Goal: Transaction & Acquisition: Obtain resource

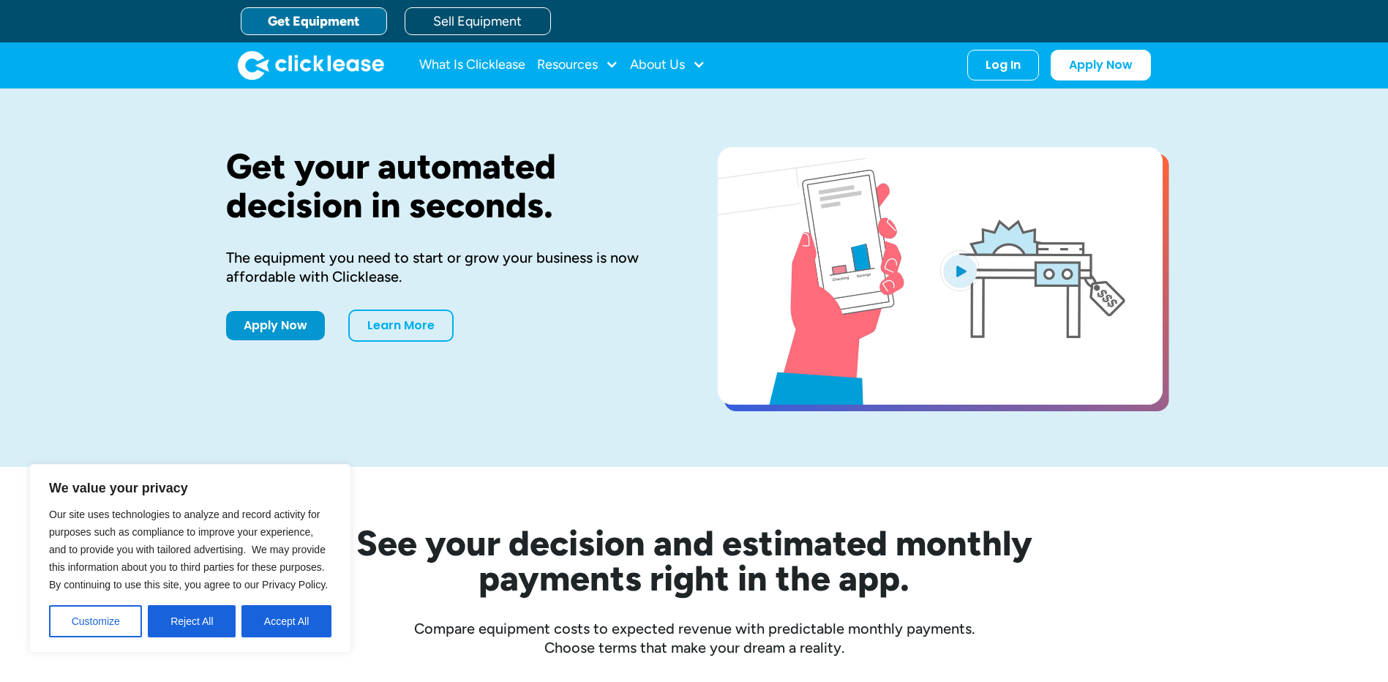
click at [283, 627] on button "Accept All" at bounding box center [287, 621] width 90 height 32
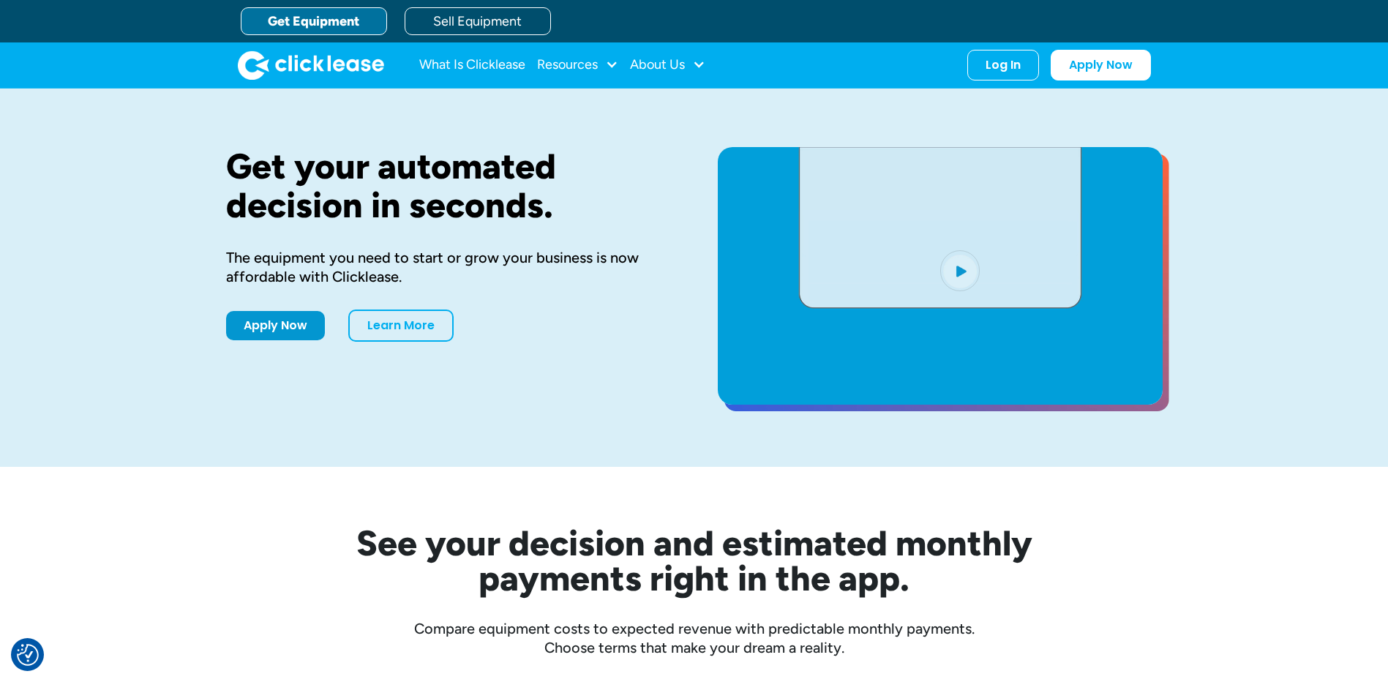
click at [327, 27] on link "Get Equipment" at bounding box center [314, 21] width 146 height 28
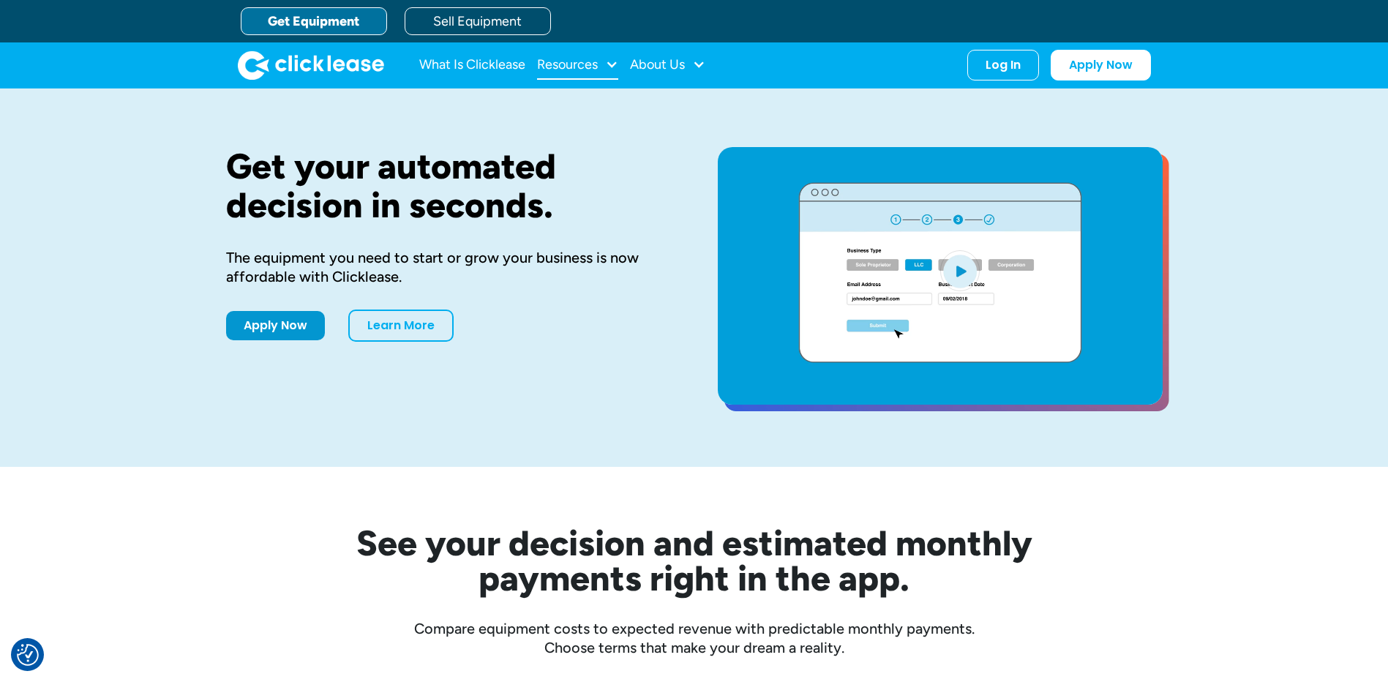
click at [610, 66] on div at bounding box center [611, 64] width 13 height 13
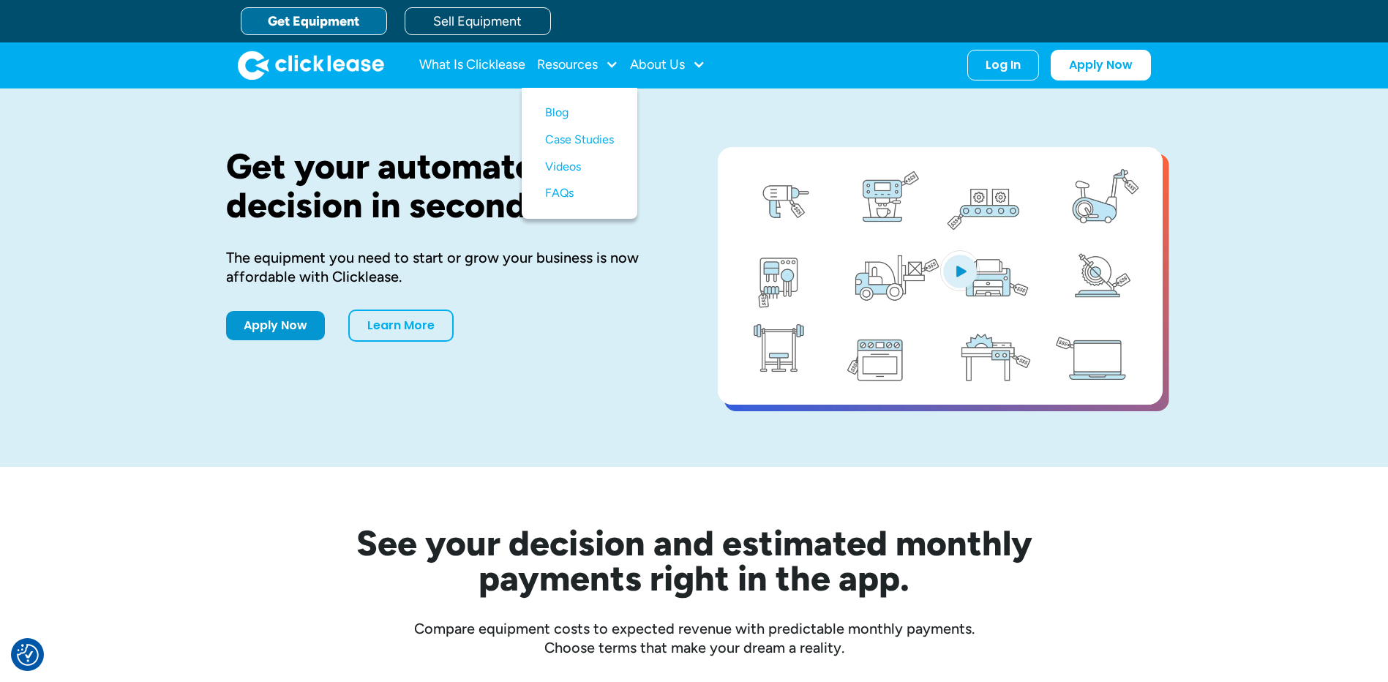
click at [297, 24] on link "Get Equipment" at bounding box center [314, 21] width 146 height 28
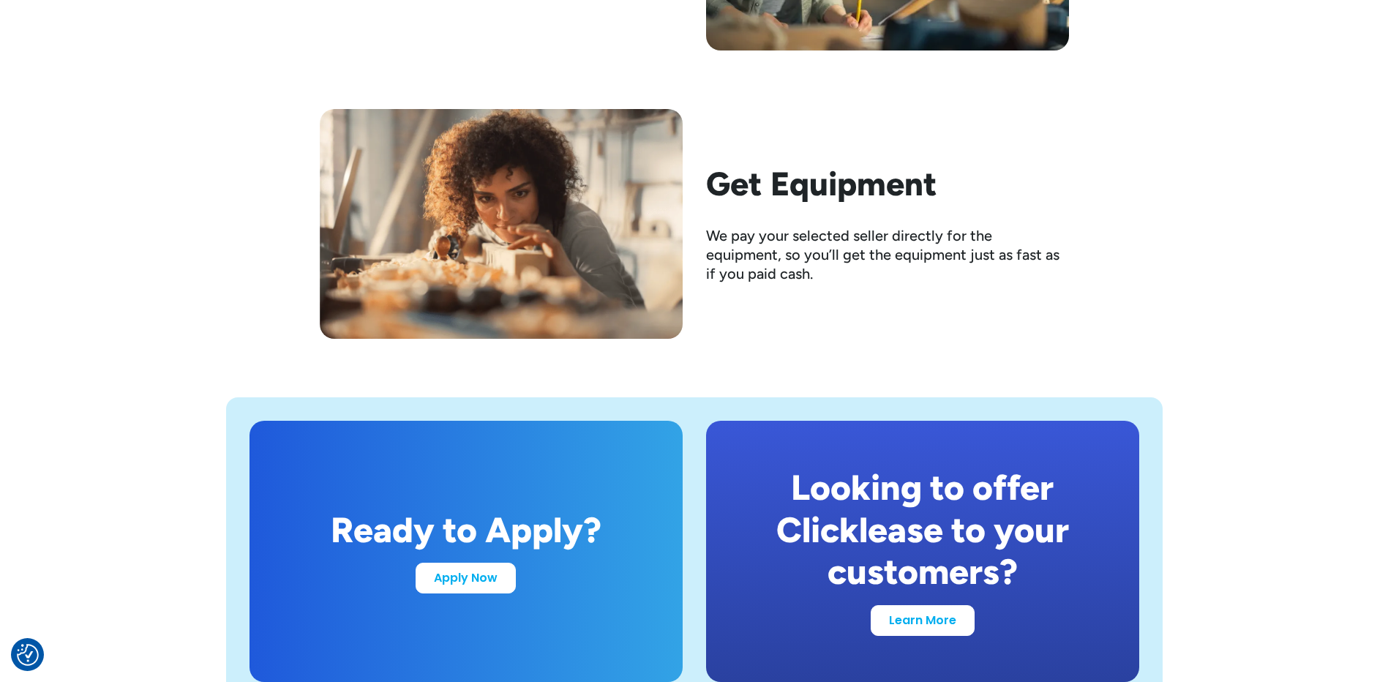
scroll to position [2708, 0]
